Goal: Information Seeking & Learning: Learn about a topic

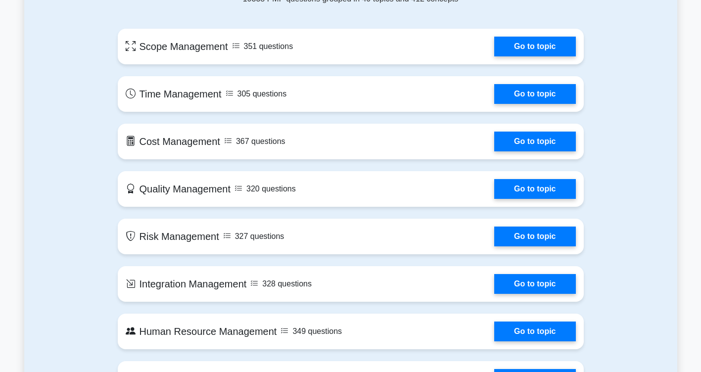
scroll to position [497, 0]
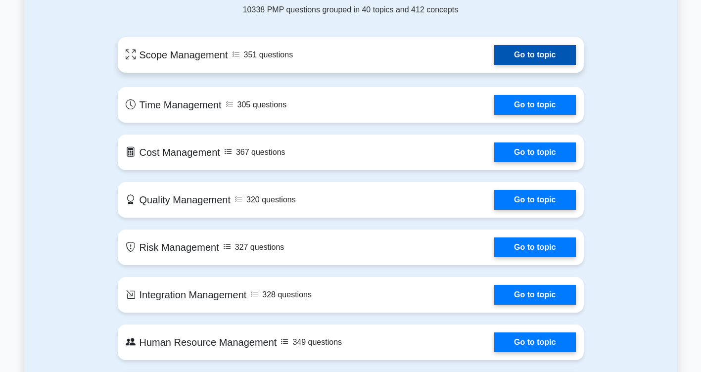
click at [494, 55] on link "Go to topic" at bounding box center [534, 55] width 81 height 20
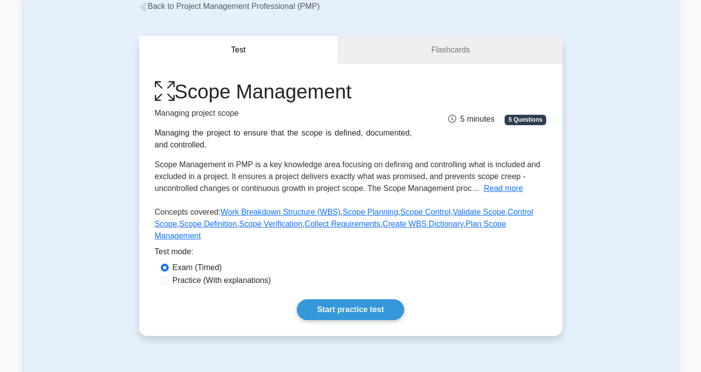
scroll to position [61, 0]
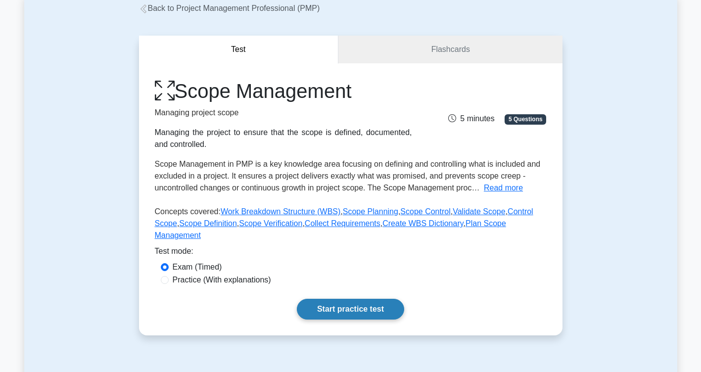
click at [358, 299] on link "Start practice test" at bounding box center [350, 309] width 107 height 21
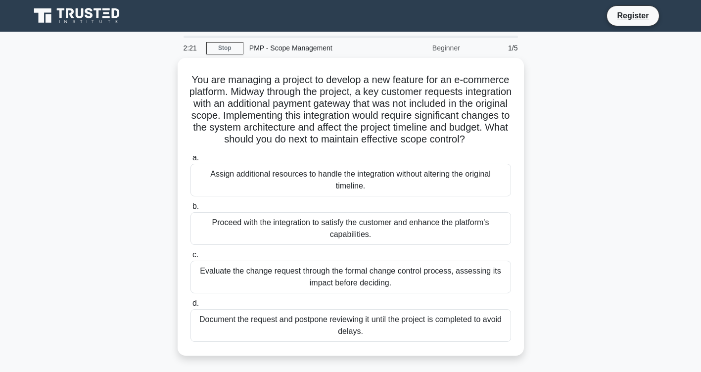
click at [497, 47] on div "1/5" at bounding box center [495, 48] width 58 height 20
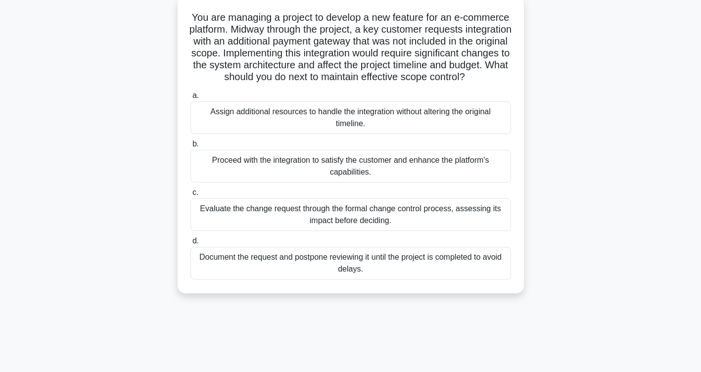
scroll to position [48, 0]
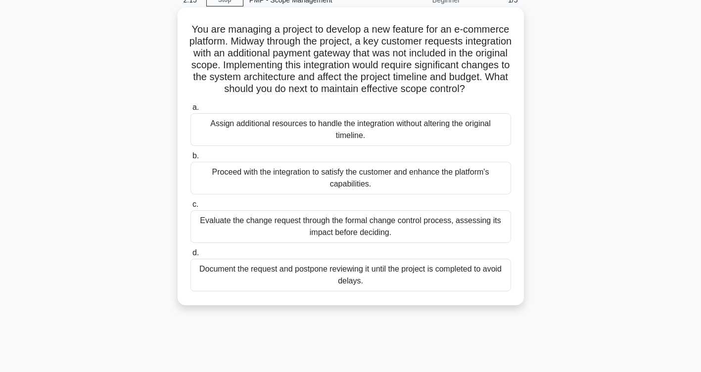
click at [349, 116] on label "a. Assign additional resources to handle the integration without altering the o…" at bounding box center [350, 123] width 321 height 45
click at [190, 111] on input "a. Assign additional resources to handle the integration without altering the o…" at bounding box center [190, 107] width 0 height 6
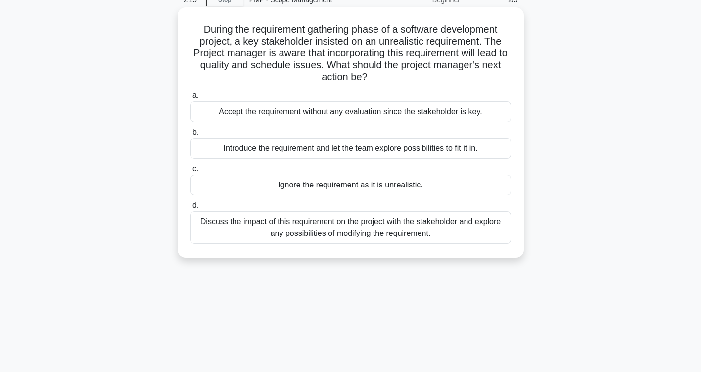
scroll to position [0, 0]
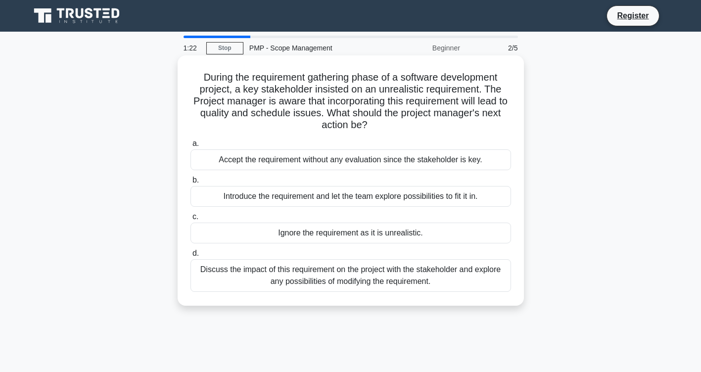
click at [345, 275] on div "Discuss the impact of this requirement on the project with the stakeholder and …" at bounding box center [350, 275] width 321 height 33
click at [190, 257] on input "d. Discuss the impact of this requirement on the project with the stakeholder a…" at bounding box center [190, 253] width 0 height 6
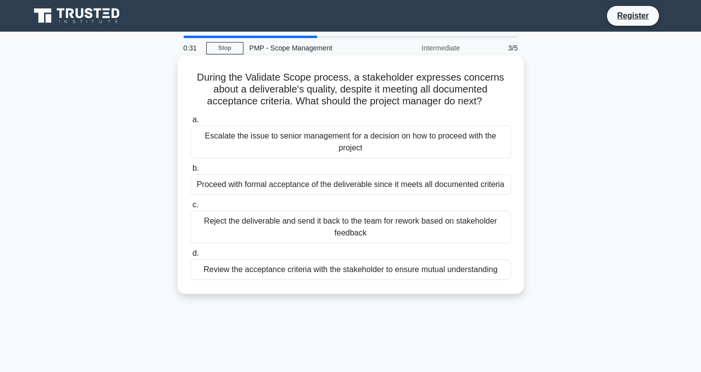
click at [417, 272] on div "Review the acceptance criteria with the stakeholder to ensure mutual understand…" at bounding box center [350, 269] width 321 height 21
click at [190, 257] on input "d. Review the acceptance criteria with the stakeholder to ensure mutual underst…" at bounding box center [190, 253] width 0 height 6
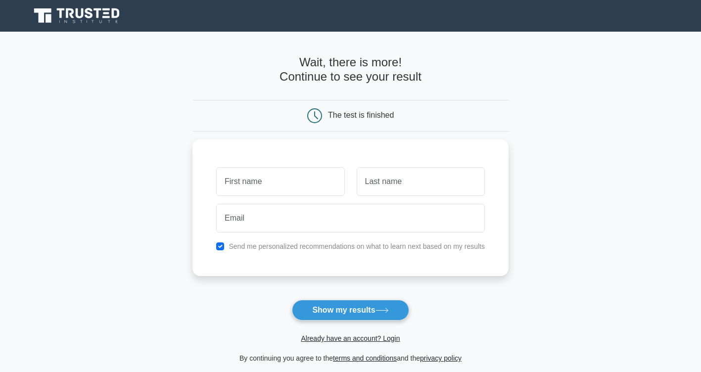
click at [357, 117] on div "The test is finished" at bounding box center [361, 115] width 66 height 8
click at [368, 118] on div "The test is finished" at bounding box center [361, 115] width 66 height 8
click at [346, 309] on button "Show my results" at bounding box center [350, 310] width 117 height 21
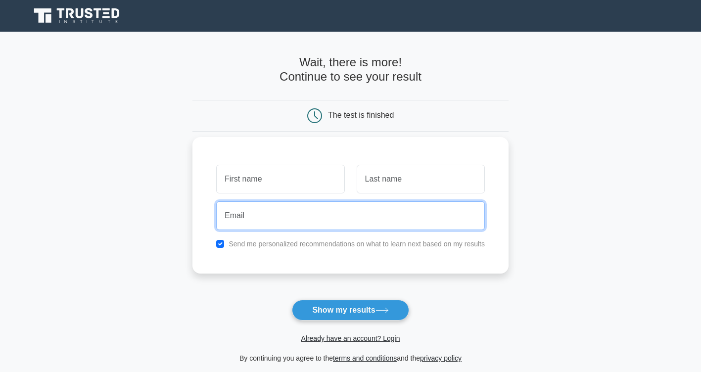
click at [296, 214] on input "email" at bounding box center [350, 215] width 269 height 29
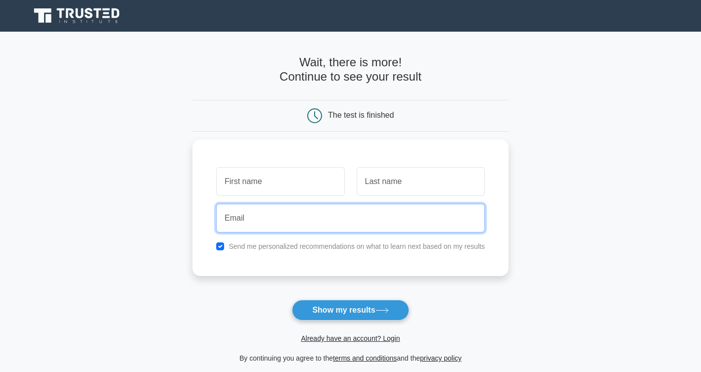
type input "[EMAIL_ADDRESS][DOMAIN_NAME]"
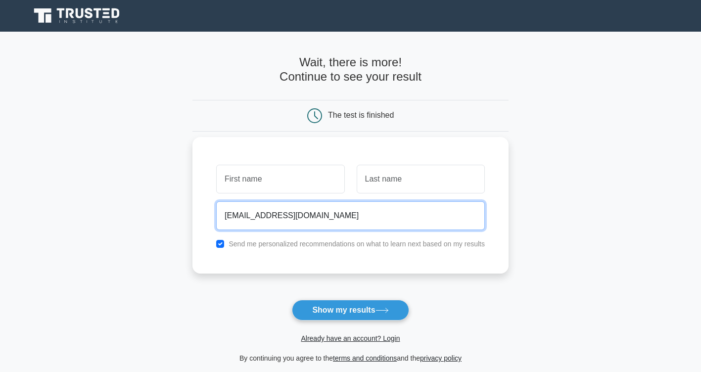
click at [266, 219] on input "[EMAIL_ADDRESS][DOMAIN_NAME]" at bounding box center [350, 215] width 269 height 29
click at [299, 220] on input "[EMAIL_ADDRESS][DOMAIN_NAME]" at bounding box center [350, 215] width 269 height 29
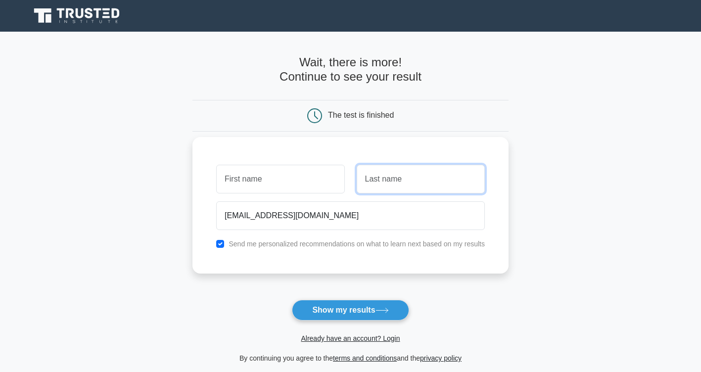
click at [418, 183] on input "text" at bounding box center [421, 179] width 128 height 29
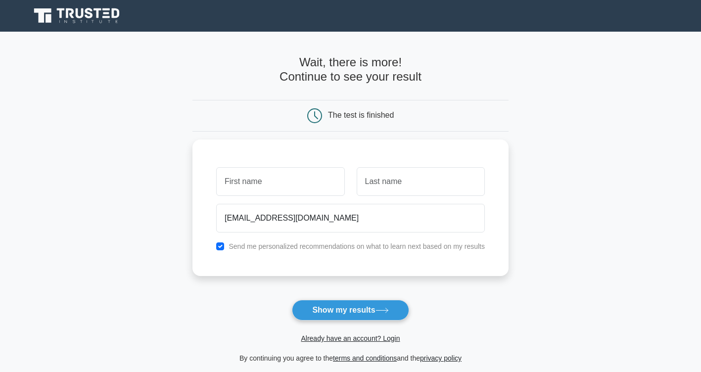
click at [524, 242] on main "Wait, there is more! Continue to see your result The test is finished and the" at bounding box center [350, 210] width 701 height 356
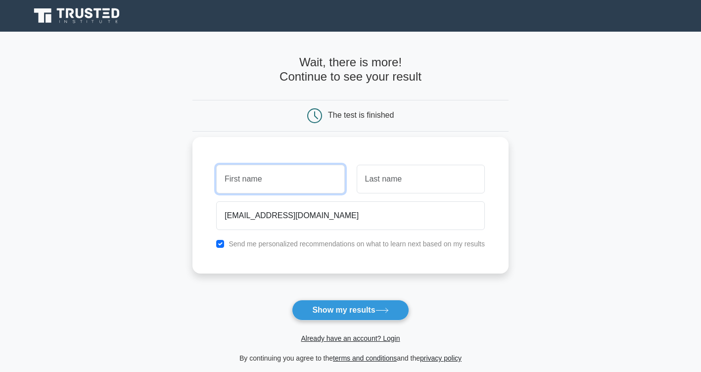
click at [269, 182] on input "text" at bounding box center [280, 179] width 128 height 29
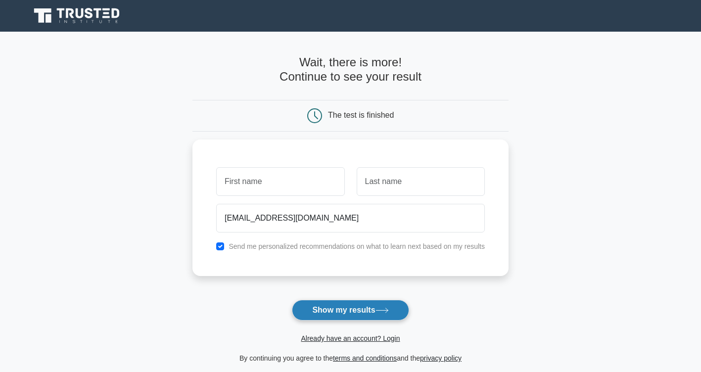
click at [360, 312] on button "Show my results" at bounding box center [350, 310] width 117 height 21
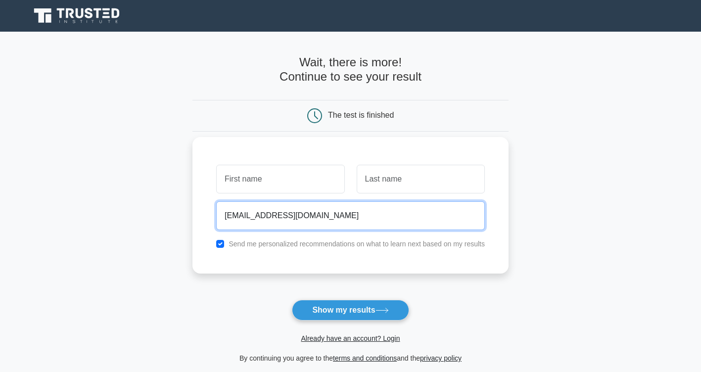
click at [307, 212] on input "[EMAIL_ADDRESS][DOMAIN_NAME]" at bounding box center [350, 215] width 269 height 29
